Goal: Task Accomplishment & Management: Use online tool/utility

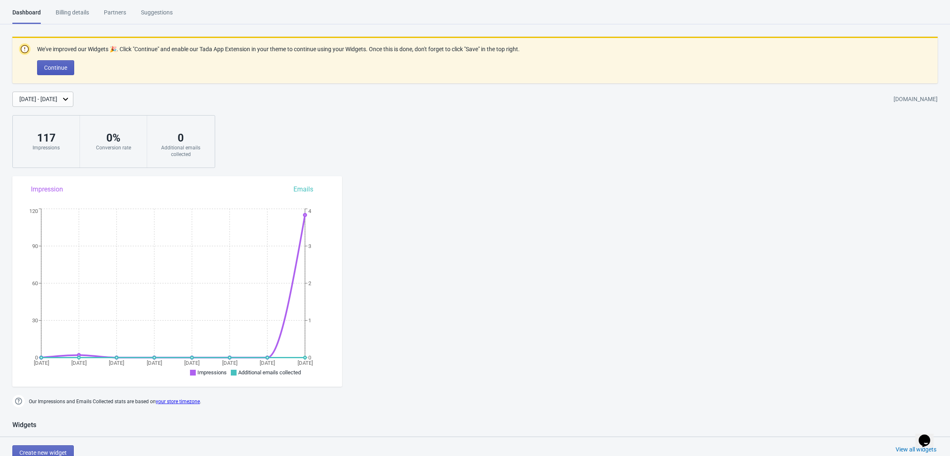
click at [62, 68] on span "Continue" at bounding box center [55, 67] width 23 height 7
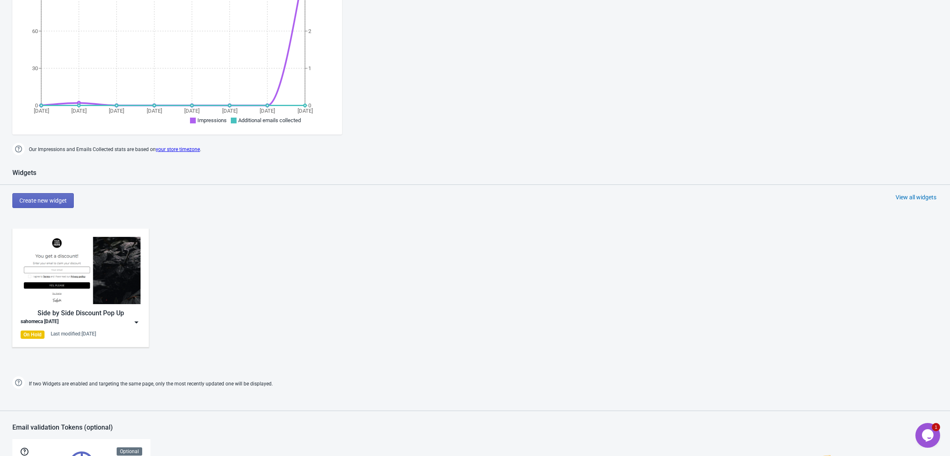
scroll to position [251, 0]
